Goal: Task Accomplishment & Management: Use online tool/utility

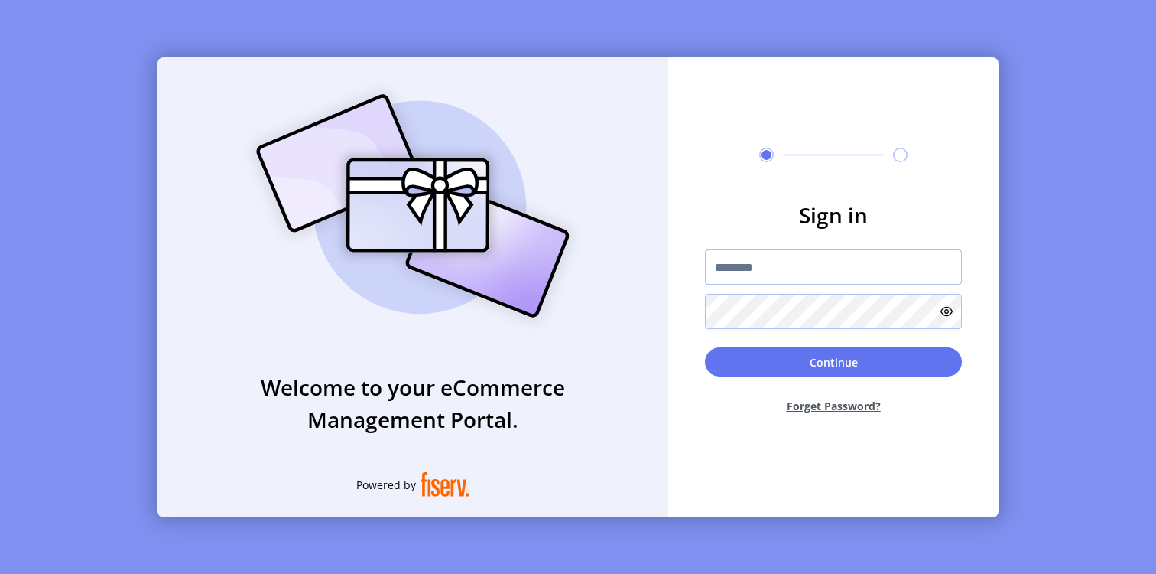
click at [734, 267] on input "text" at bounding box center [833, 266] width 257 height 35
paste input "**********"
type input "**********"
click at [943, 308] on icon at bounding box center [947, 311] width 12 height 12
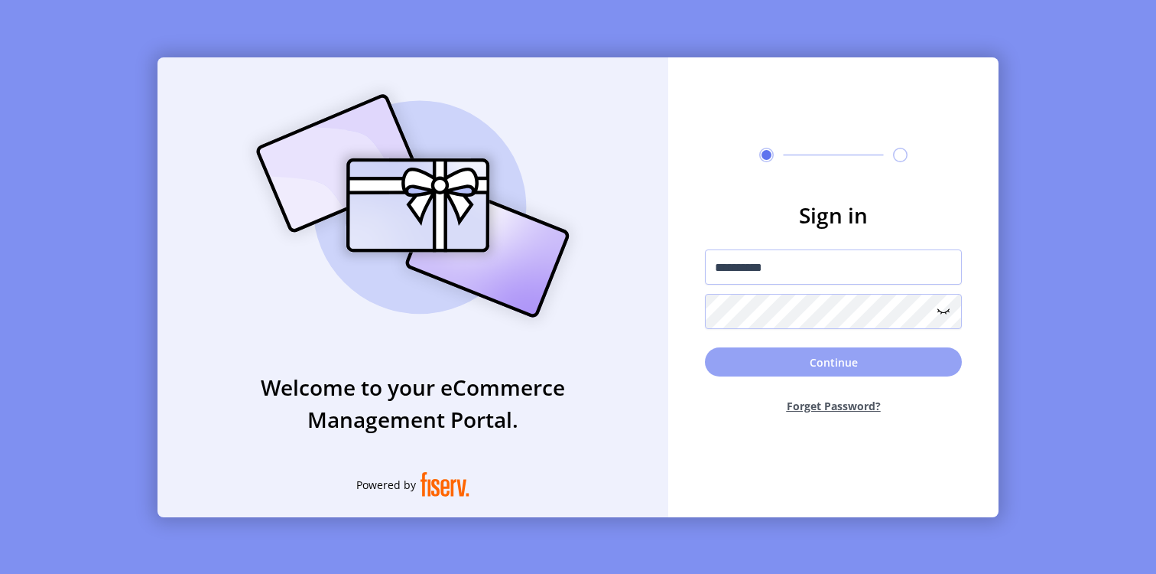
click at [863, 357] on button "Continue" at bounding box center [833, 361] width 257 height 29
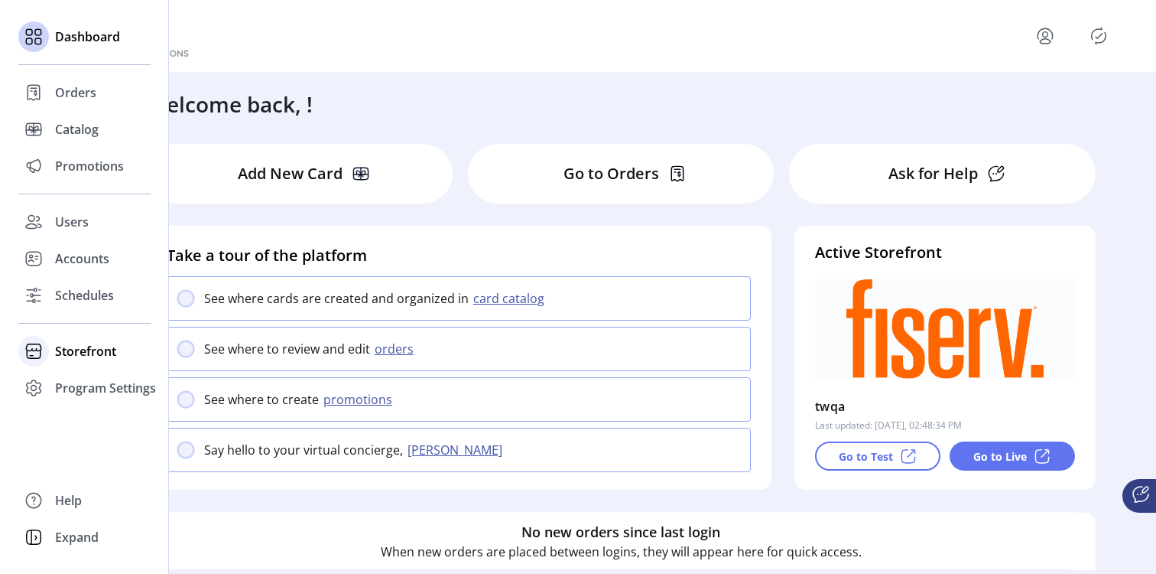
click at [34, 363] on div at bounding box center [33, 351] width 31 height 31
click at [77, 382] on span "Configuration" at bounding box center [95, 381] width 80 height 18
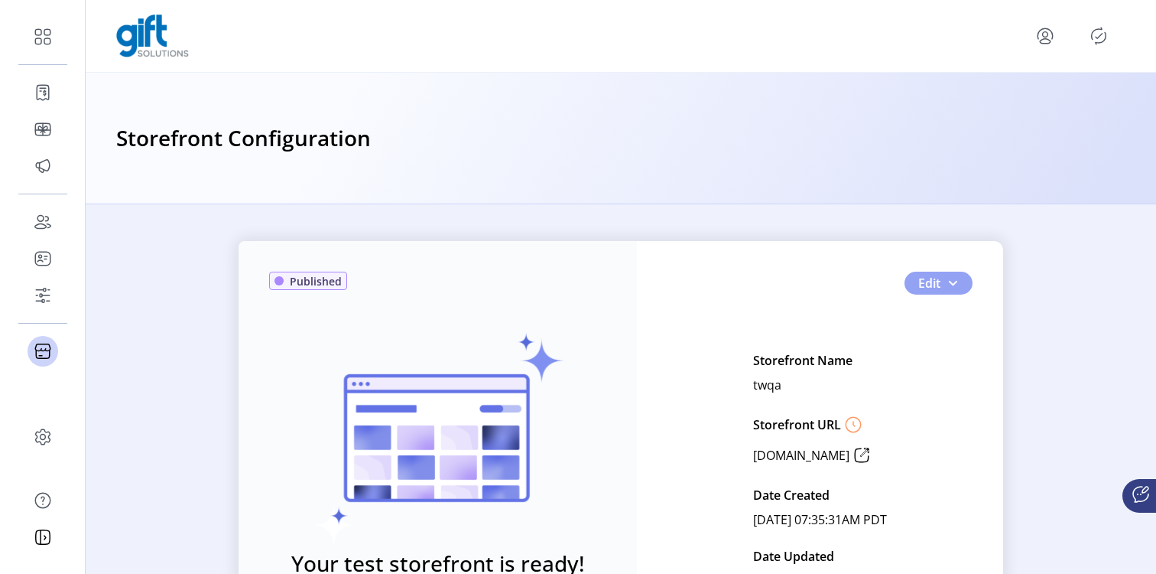
click at [939, 278] on button "Edit" at bounding box center [939, 282] width 68 height 23
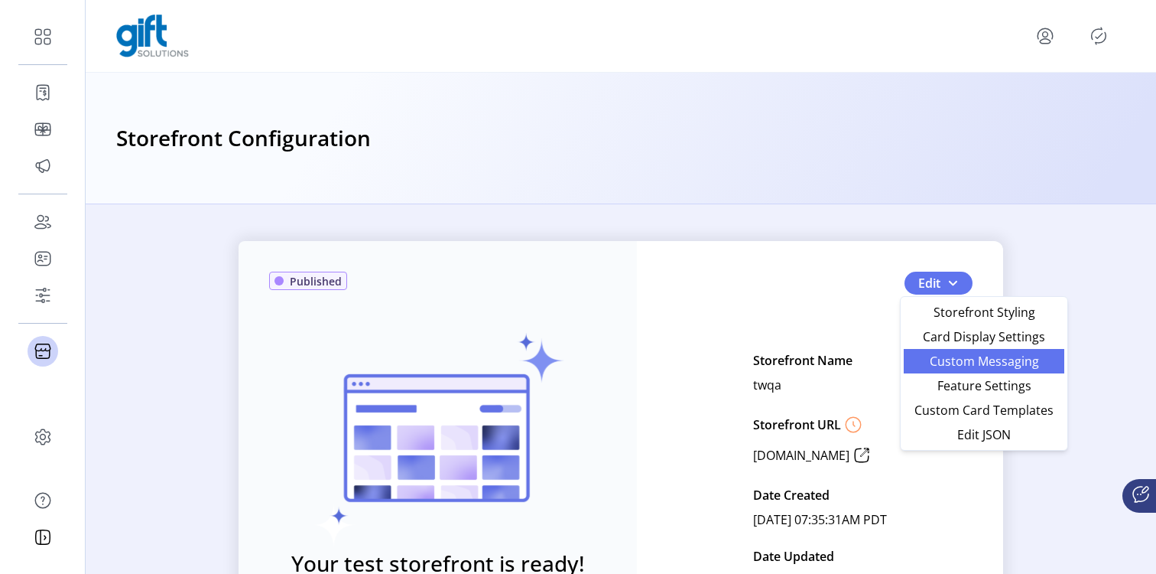
click at [954, 356] on span "Custom Messaging" at bounding box center [984, 361] width 142 height 12
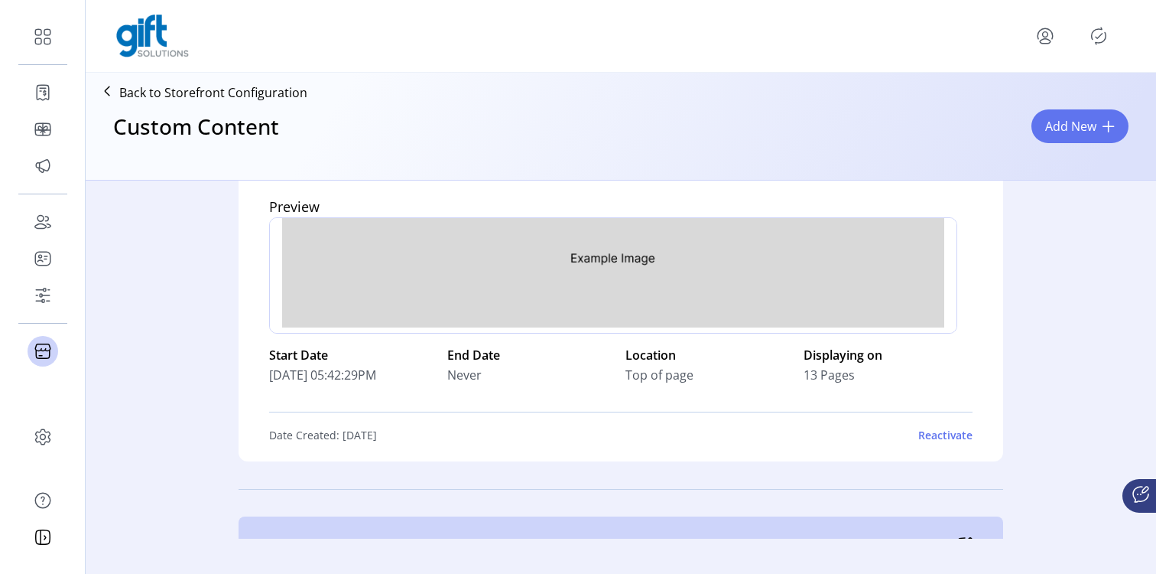
scroll to position [116, 0]
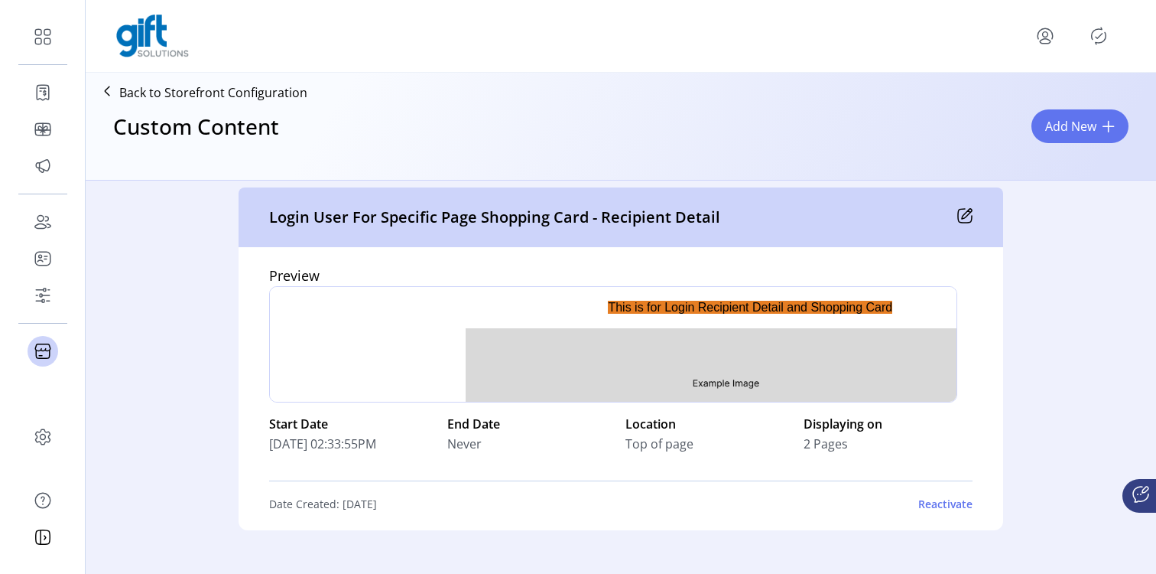
click at [956, 119] on div "Custom Content Add New" at bounding box center [621, 139] width 1058 height 67
